Goal: Transaction & Acquisition: Register for event/course

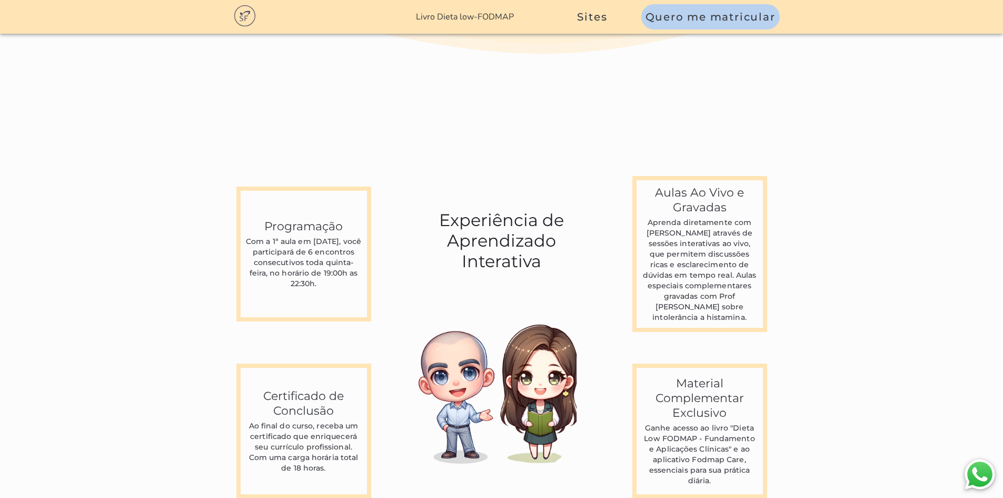
scroll to position [2738, 0]
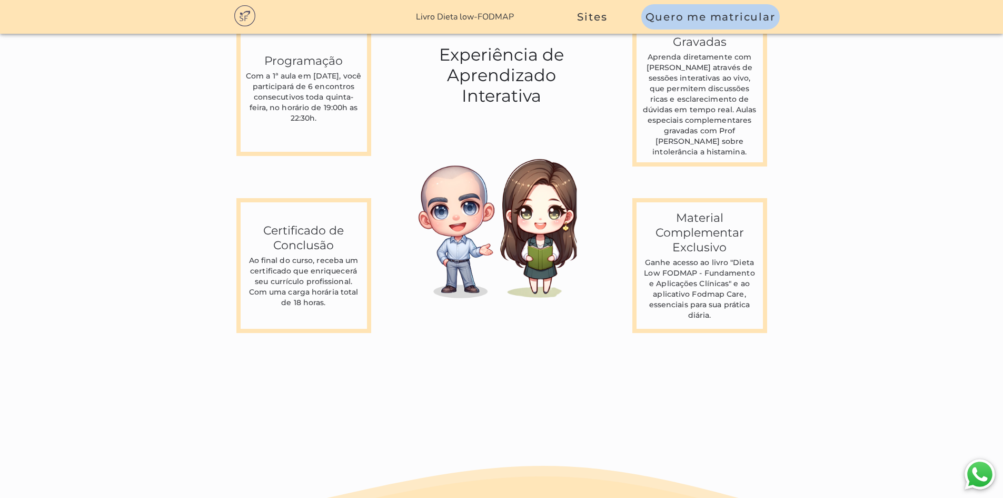
scroll to position [2738, 0]
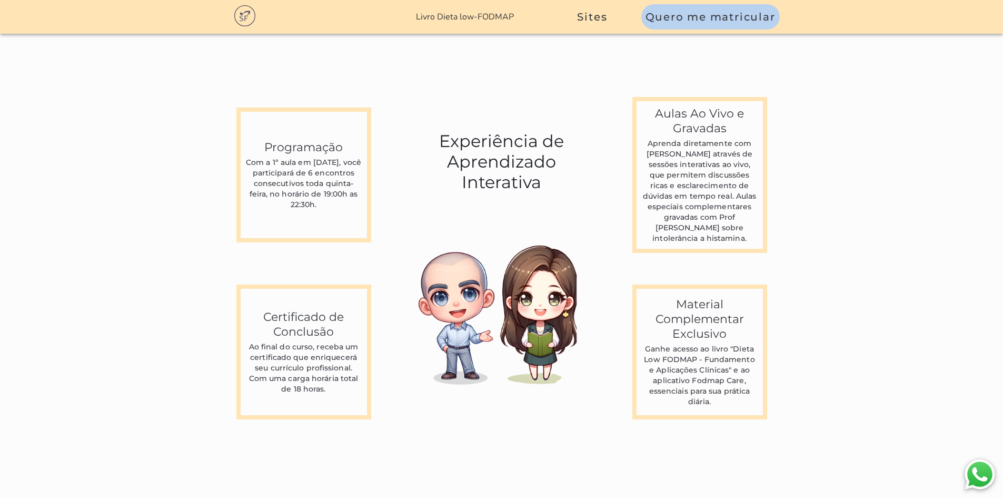
scroll to position [2791, 0]
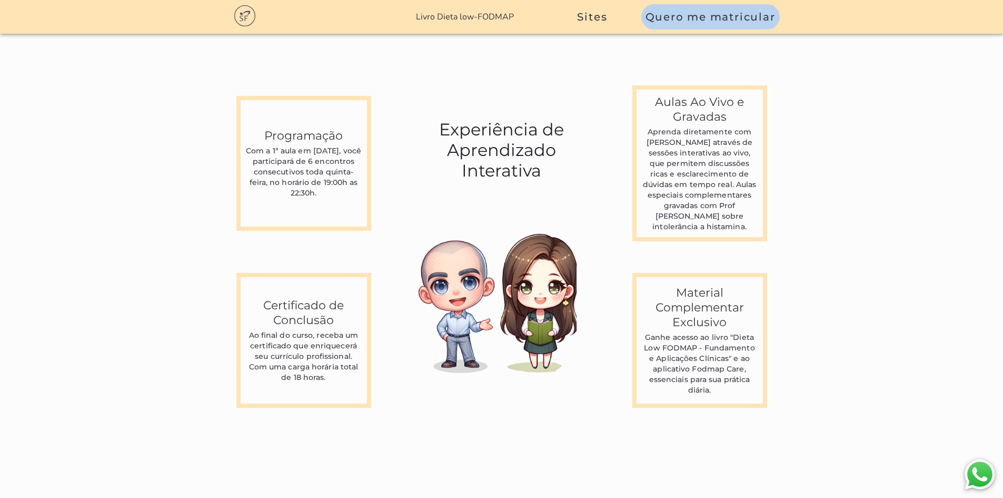
scroll to position [2716, 0]
